Goal: Information Seeking & Learning: Learn about a topic

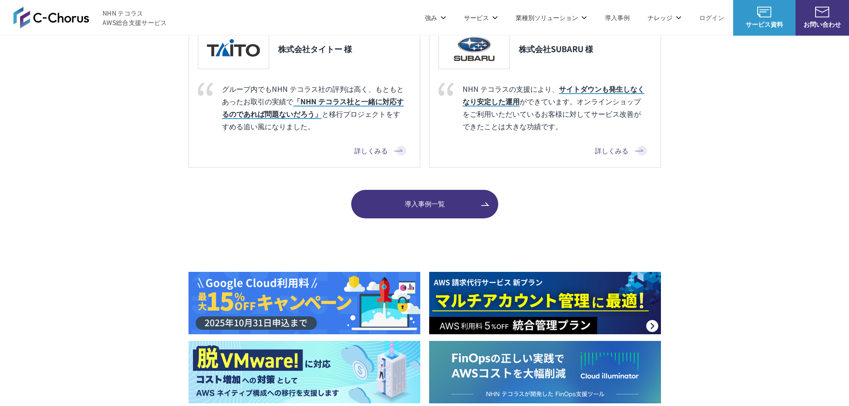
scroll to position [1115, 0]
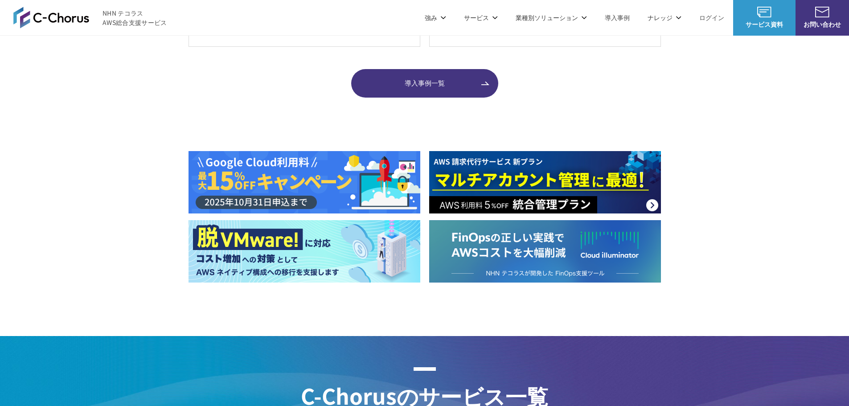
click at [609, 161] on img at bounding box center [545, 182] width 232 height 62
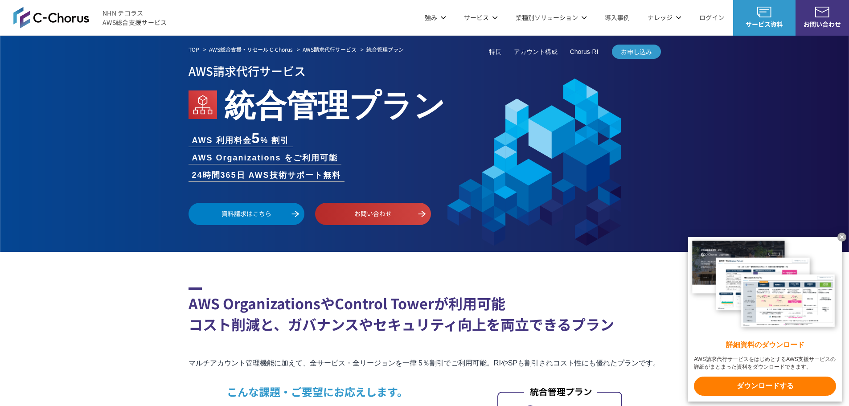
drag, startPoint x: 841, startPoint y: 238, endPoint x: 823, endPoint y: 229, distance: 19.5
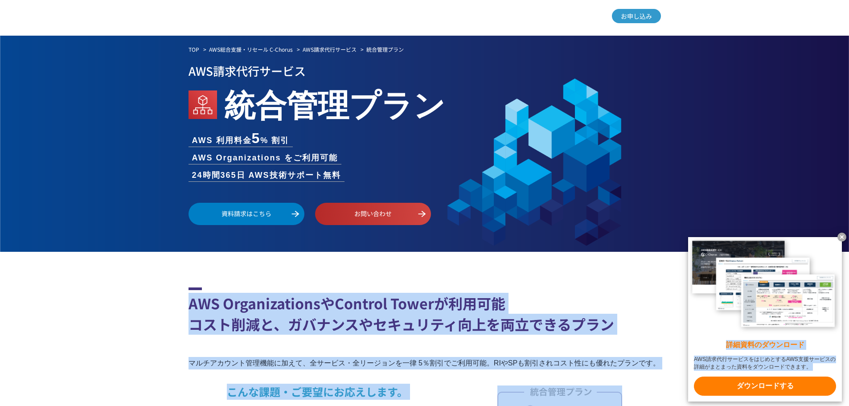
scroll to position [223, 0]
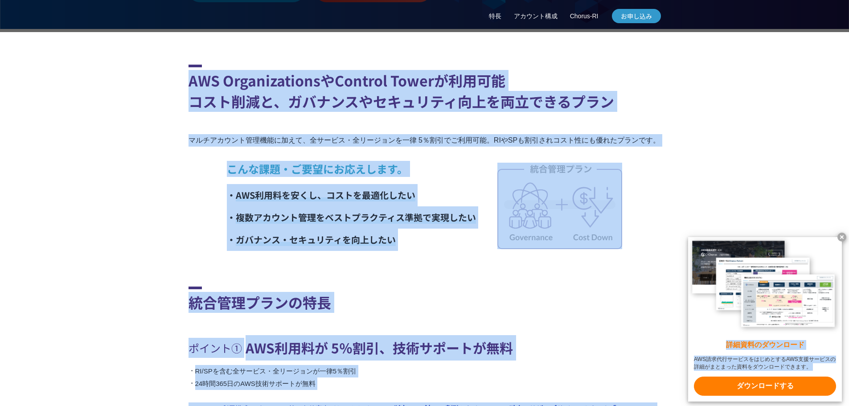
click at [842, 237] on x-t at bounding box center [842, 237] width 9 height 9
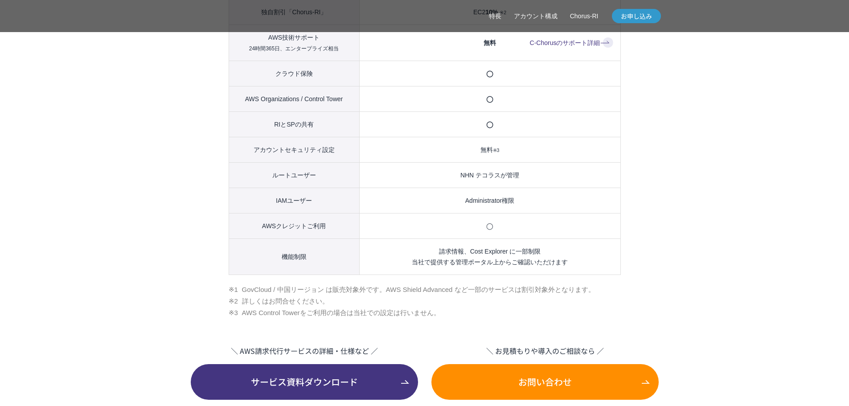
scroll to position [1115, 0]
